Goal: Understand process/instructions: Learn how to perform a task or action

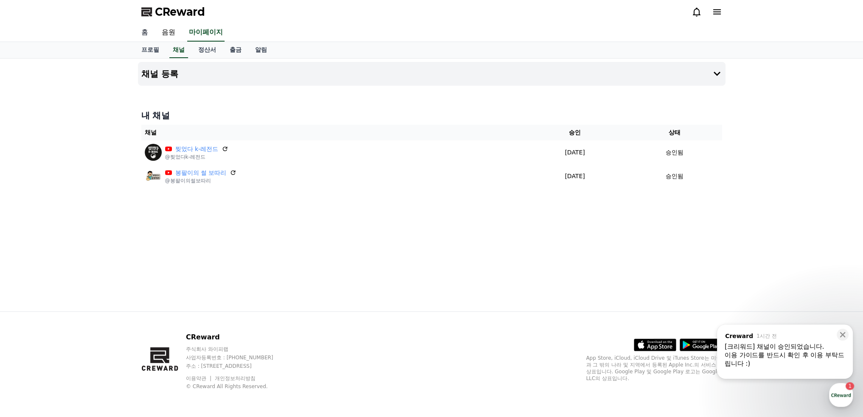
click at [143, 34] on link "홈" at bounding box center [145, 33] width 20 height 18
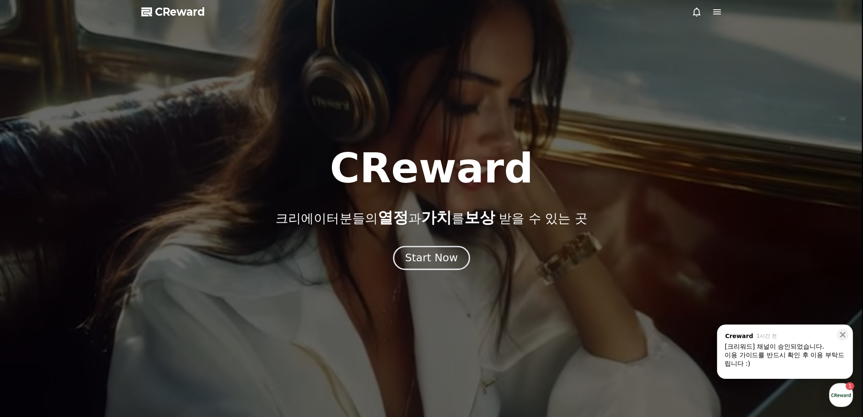
click at [431, 260] on div "Start Now" at bounding box center [431, 258] width 53 height 14
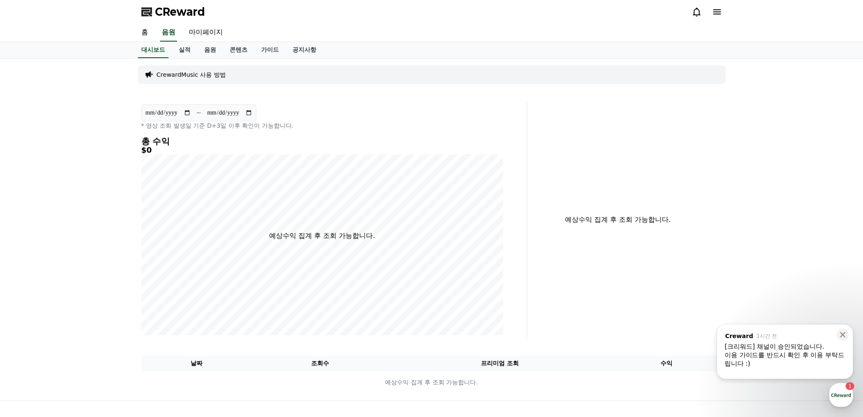
click at [771, 356] on div "이용 가이드를 반드시 확인 후 이용 부탁드립니다 :)" at bounding box center [784, 359] width 121 height 17
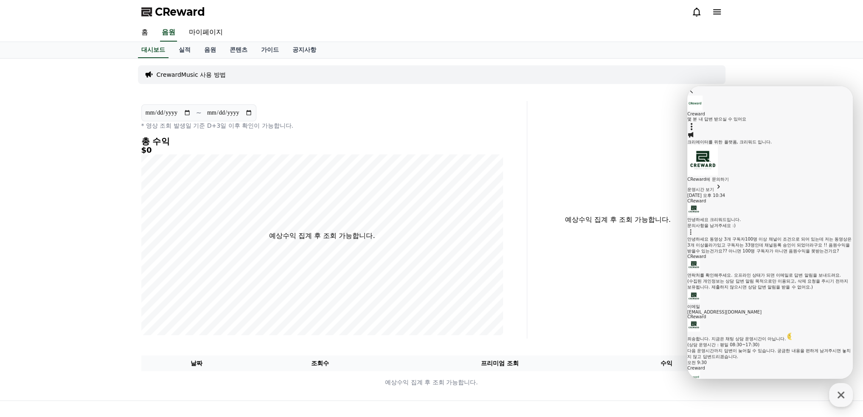
scroll to position [469, 0]
drag, startPoint x: 838, startPoint y: 398, endPoint x: 799, endPoint y: 387, distance: 40.0
click at [837, 398] on icon "button" at bounding box center [840, 394] width 15 height 15
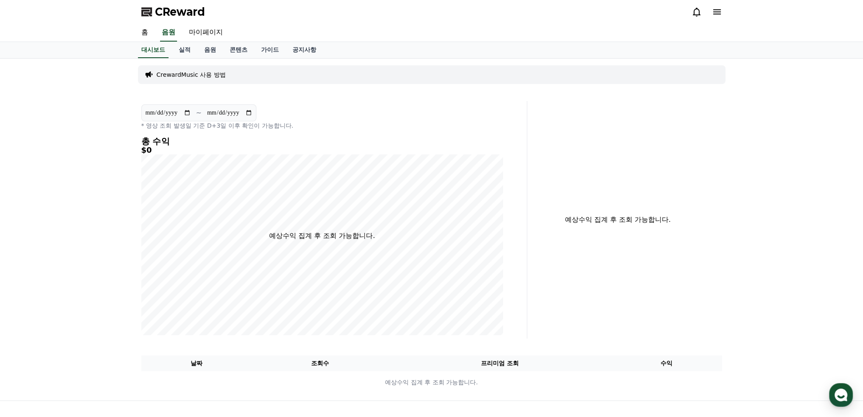
click at [186, 113] on input "**********" at bounding box center [168, 112] width 46 height 9
type input "**********"
click at [847, 397] on icon "button" at bounding box center [840, 394] width 15 height 15
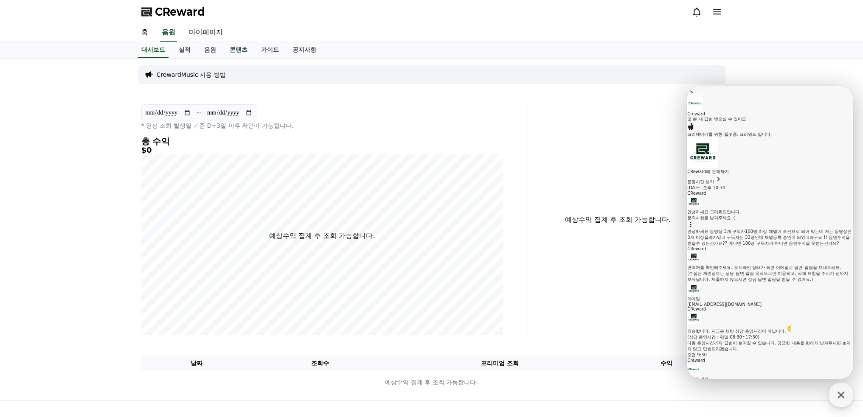
scroll to position [469, 0]
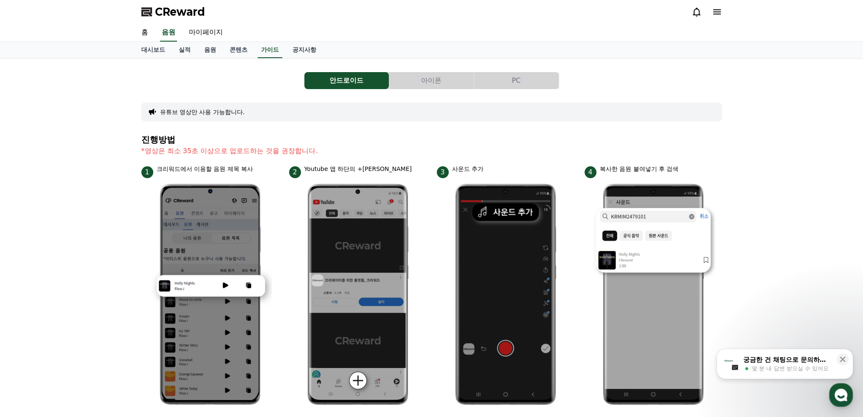
click at [151, 111] on icon at bounding box center [152, 112] width 7 height 6
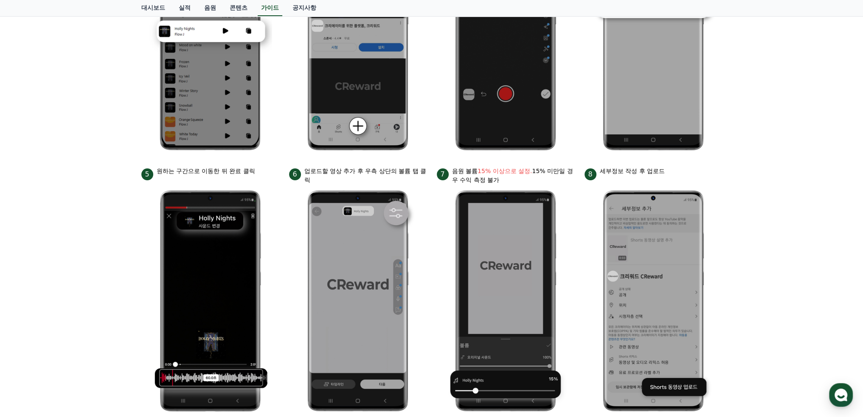
scroll to position [367, 0]
